Goal: Find specific page/section: Find specific page/section

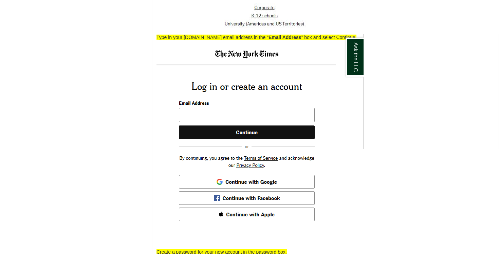
scroll to position [1205, 0]
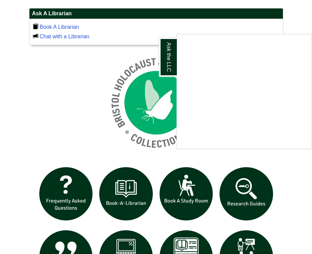
scroll to position [502, 0]
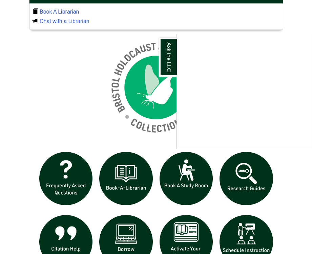
click at [252, 184] on div "Ask the LLC" at bounding box center [156, 127] width 312 height 254
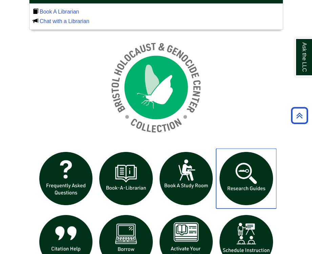
click at [250, 179] on img "slideshow" at bounding box center [246, 179] width 60 height 60
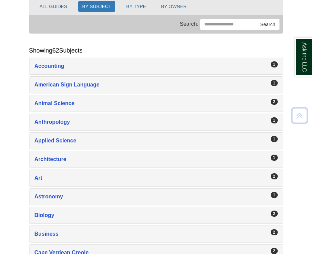
scroll to position [116, 0]
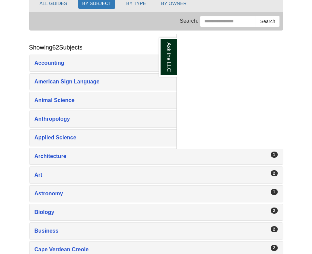
click at [96, 178] on div "Ask the LLC" at bounding box center [156, 127] width 312 height 254
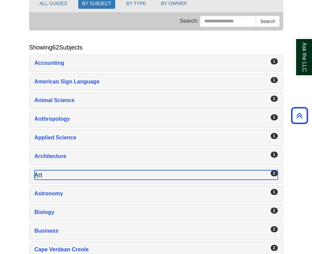
click at [39, 174] on div "Art , 2 guides" at bounding box center [157, 174] width 244 height 9
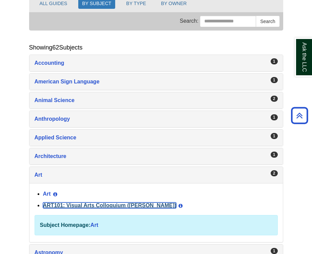
click at [54, 204] on link "ART101: Visual Arts Colloquium ([PERSON_NAME])" at bounding box center [110, 206] width 134 height 6
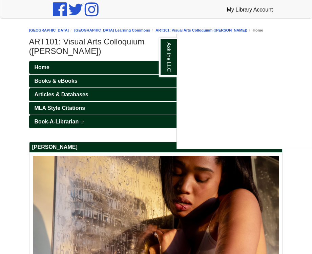
scroll to position [69, 0]
